Goal: Find specific page/section: Find specific page/section

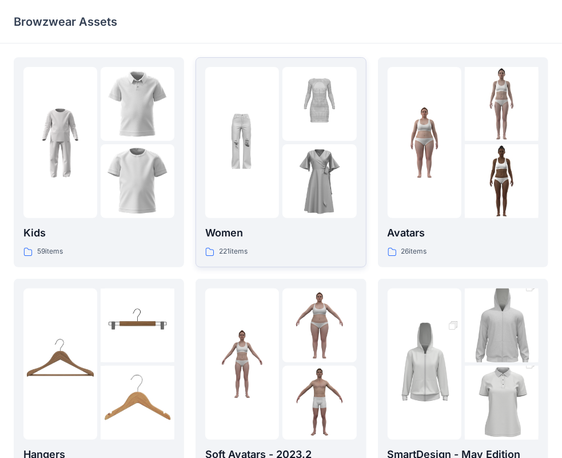
click at [268, 249] on div "221 items" at bounding box center [280, 251] width 151 height 12
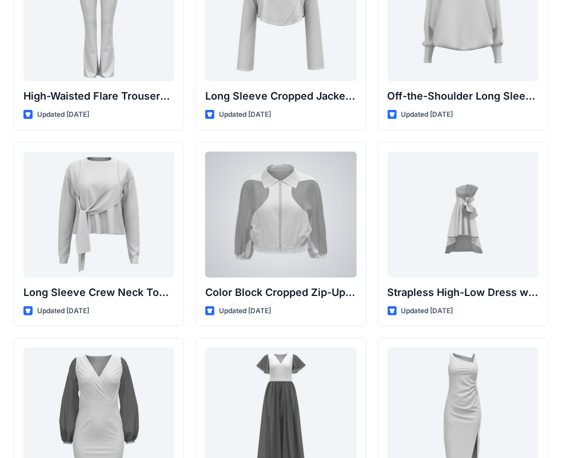
scroll to position [116, 0]
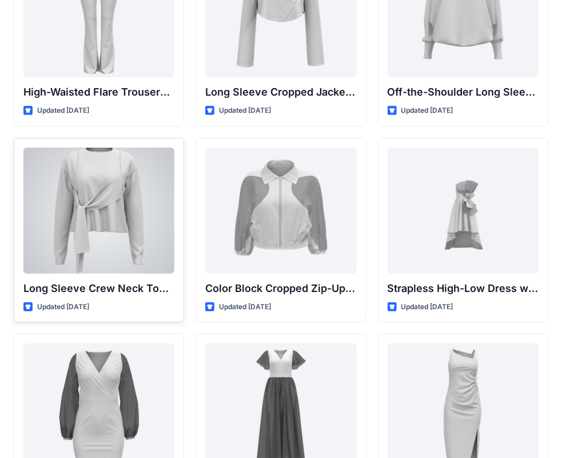
click at [111, 237] on div at bounding box center [98, 211] width 151 height 126
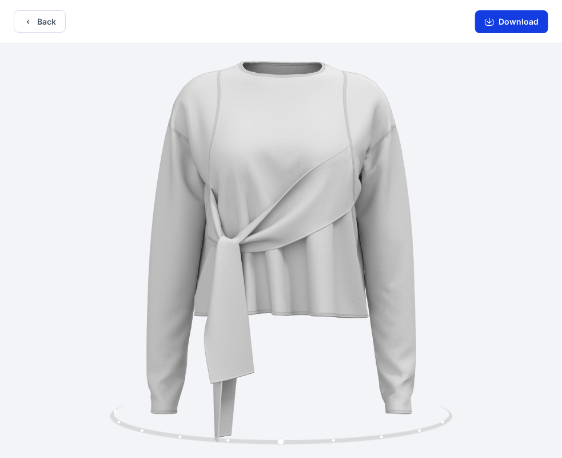
click at [520, 23] on button "Download" at bounding box center [511, 21] width 73 height 23
click at [49, 25] on button "Back" at bounding box center [40, 21] width 52 height 22
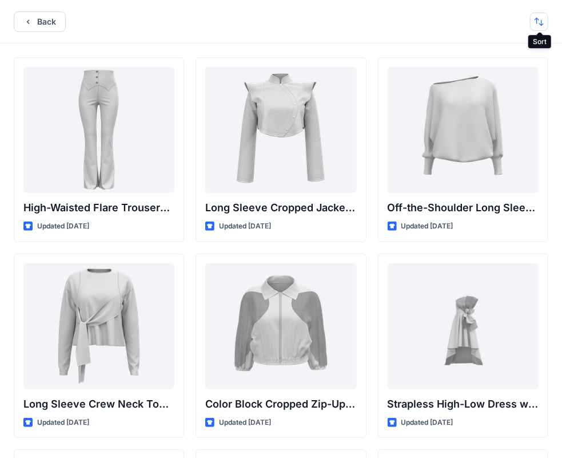
click at [541, 23] on button "button" at bounding box center [539, 22] width 18 height 18
click at [471, 73] on p "A to Z" at bounding box center [502, 76] width 72 height 12
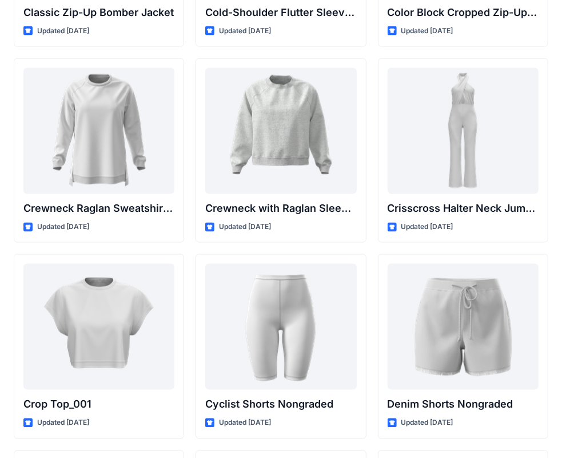
scroll to position [2349, 0]
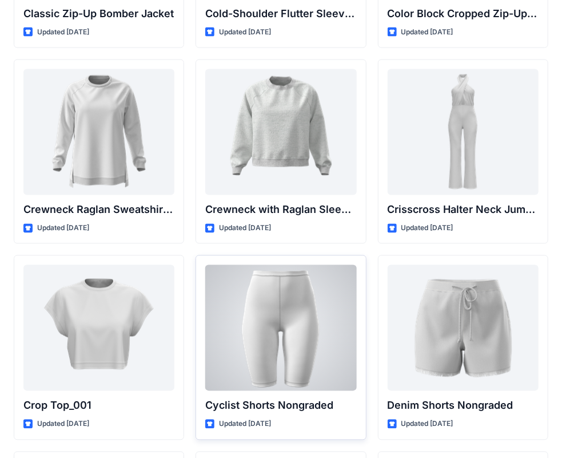
click at [200, 431] on div "Cyclist Shorts Nongraded Updated [DATE]" at bounding box center [281, 347] width 170 height 185
